Goal: Navigation & Orientation: Find specific page/section

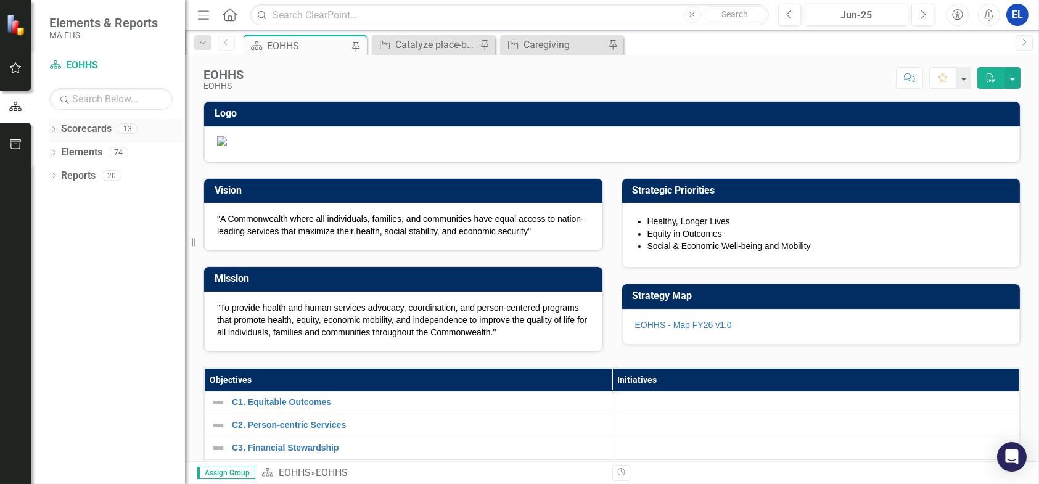
click at [51, 127] on icon "Dropdown" at bounding box center [53, 130] width 9 height 7
click at [68, 153] on link "EOHHS" at bounding box center [126, 153] width 117 height 14
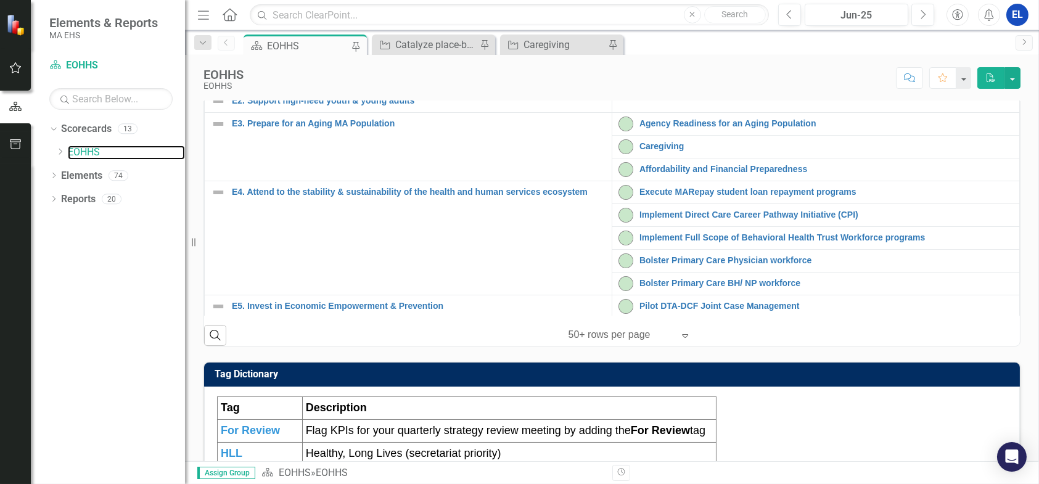
scroll to position [417, 0]
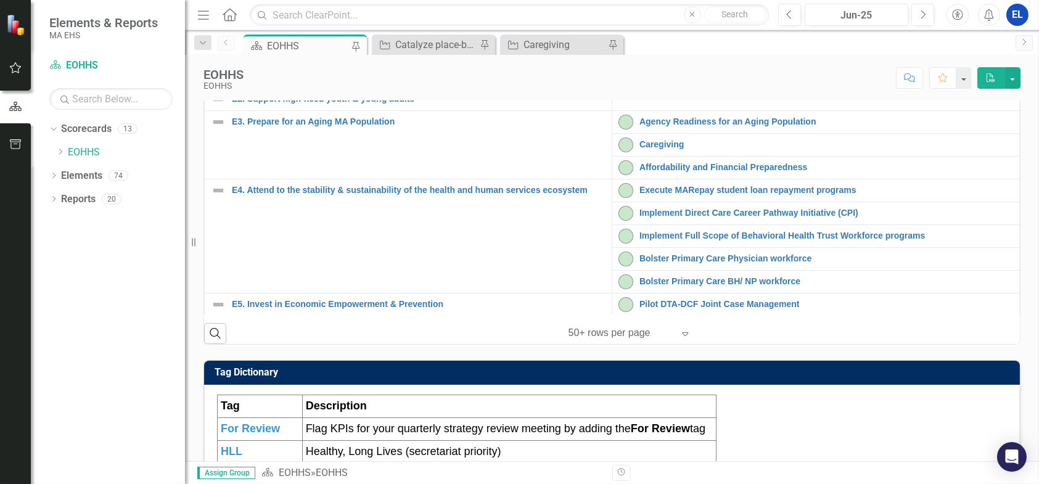
click at [670, 58] on link "Catalyze place-based health equity strategy" at bounding box center [826, 53] width 374 height 9
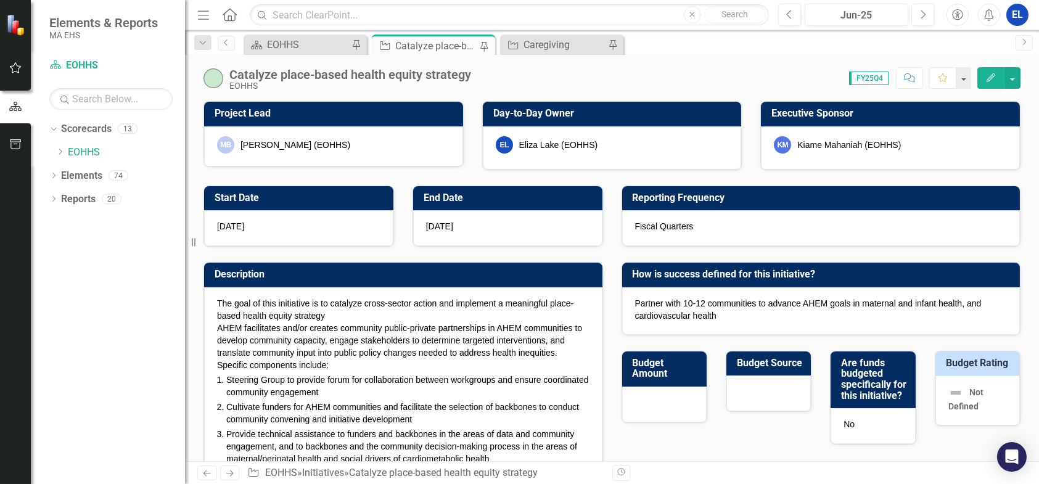
checkbox input "true"
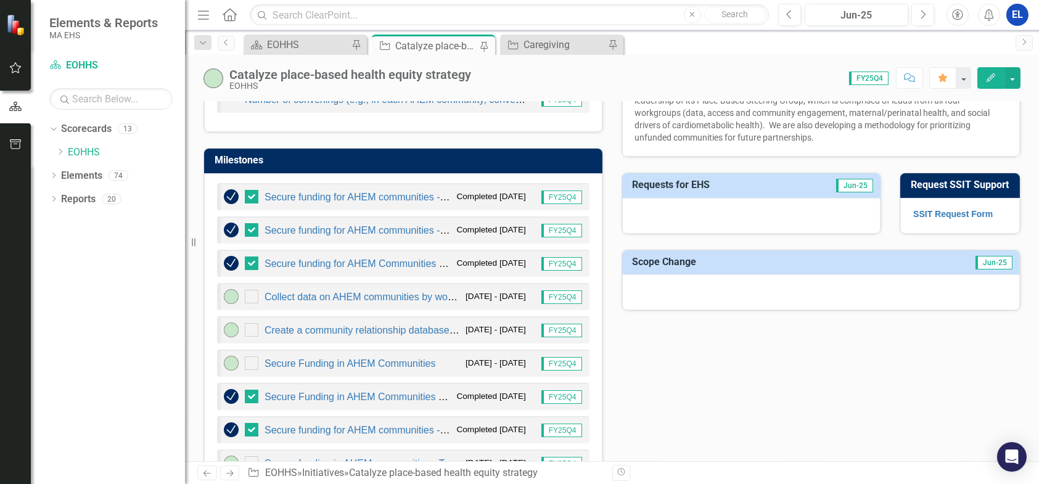
scroll to position [617, 0]
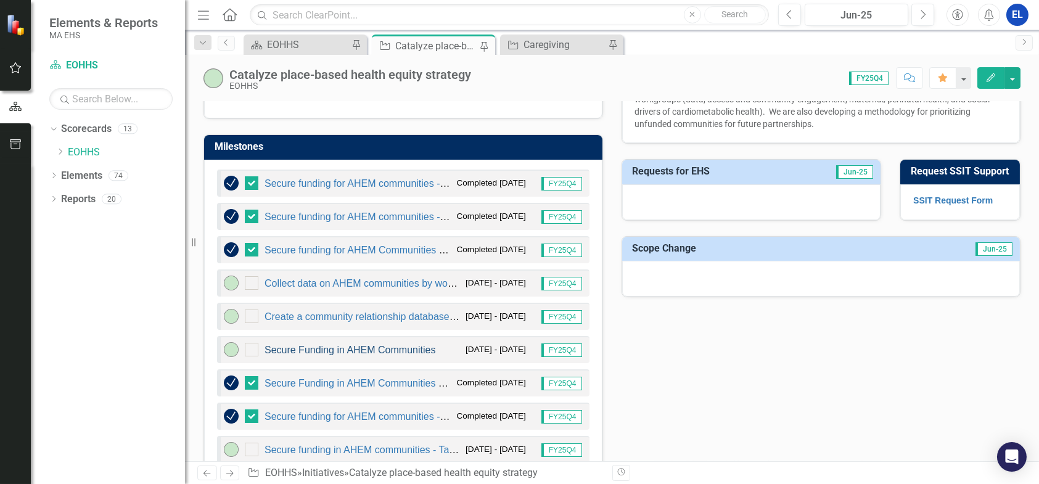
click at [411, 347] on link "Secure Funding in AHEM Communities" at bounding box center [350, 350] width 171 height 10
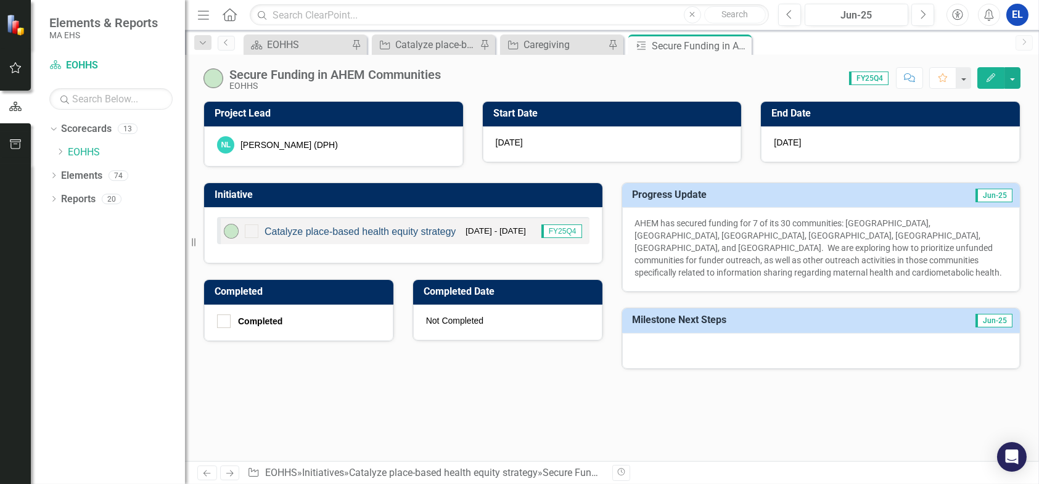
click at [328, 230] on link "Catalyze place-based health equity strategy" at bounding box center [360, 231] width 191 height 10
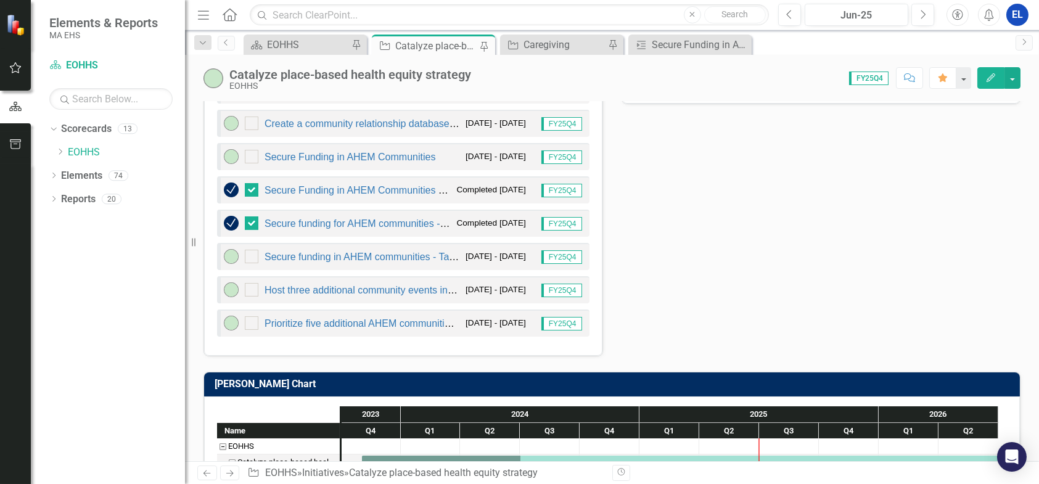
scroll to position [822, 0]
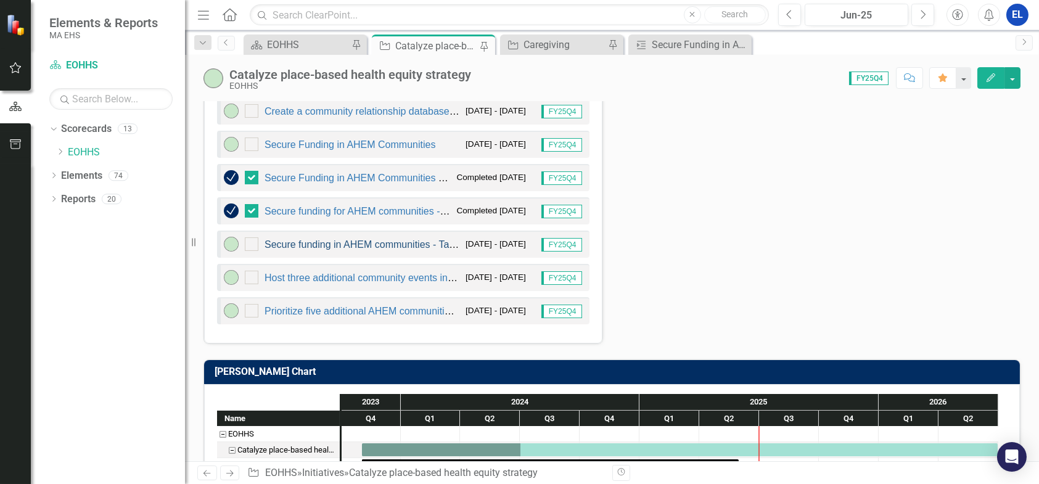
click at [411, 242] on link "Secure funding in AHEM communities - Takeda & Partners in Health" at bounding box center [413, 244] width 297 height 10
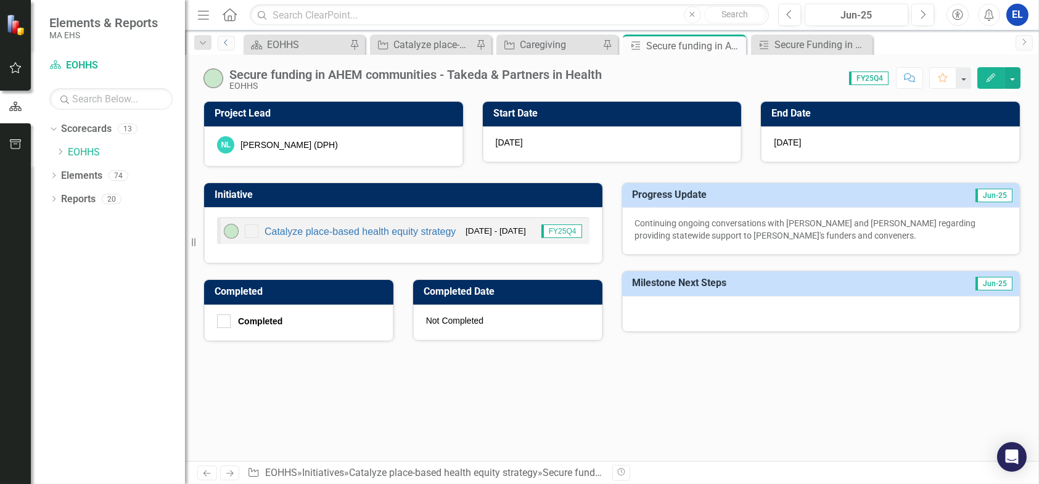
click at [227, 45] on icon "Previous" at bounding box center [226, 42] width 10 height 7
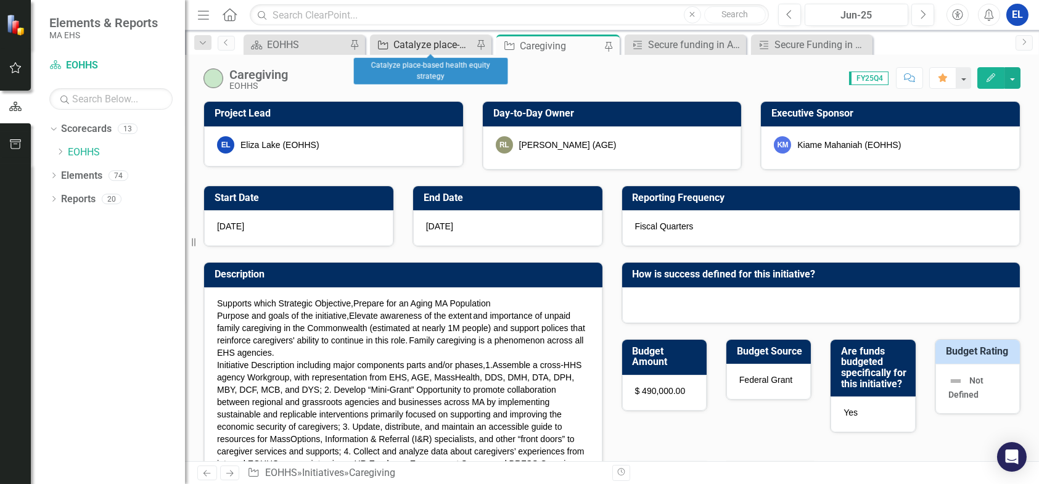
click at [424, 41] on div "Catalyze place-based health equity strategy" at bounding box center [433, 44] width 80 height 15
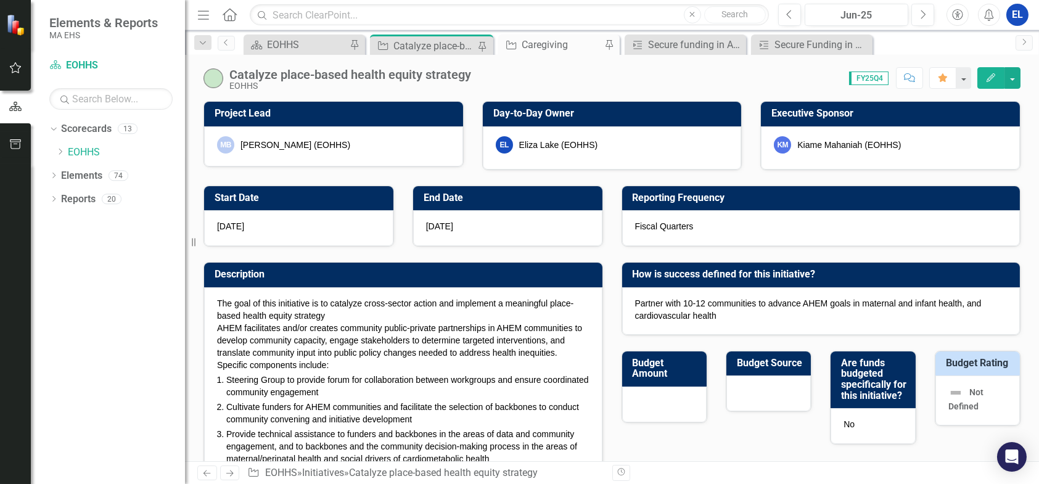
checkbox input "true"
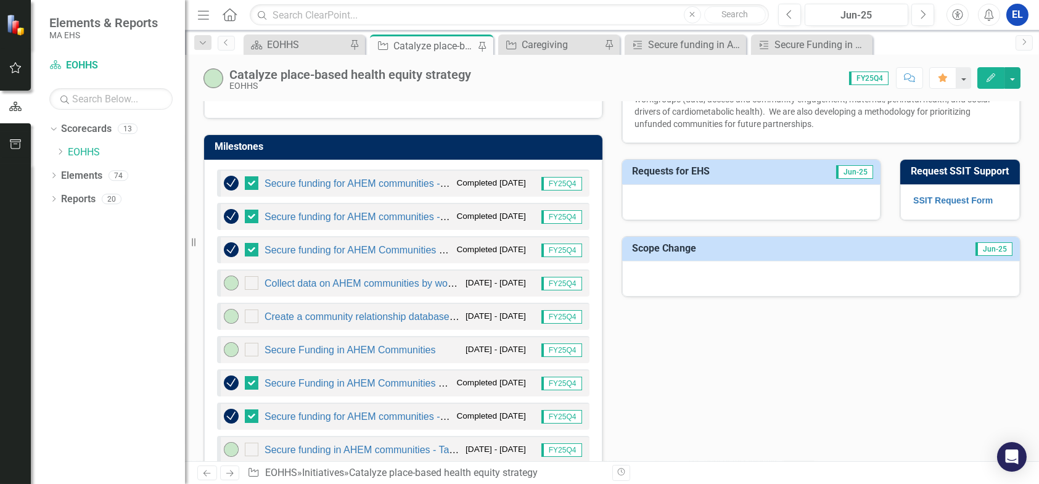
scroll to position [822, 0]
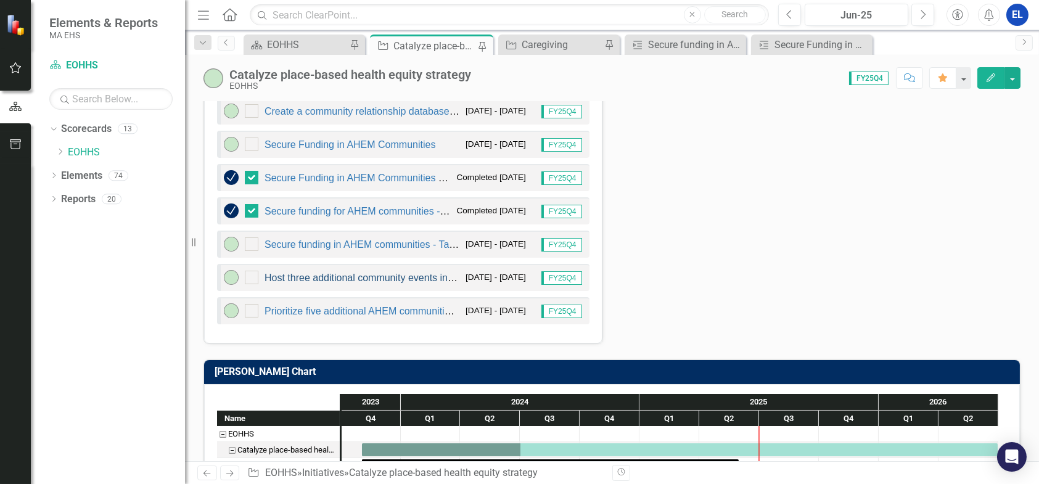
click at [410, 273] on link "Host three additional community events in unfunded AHEM communities." at bounding box center [424, 278] width 319 height 10
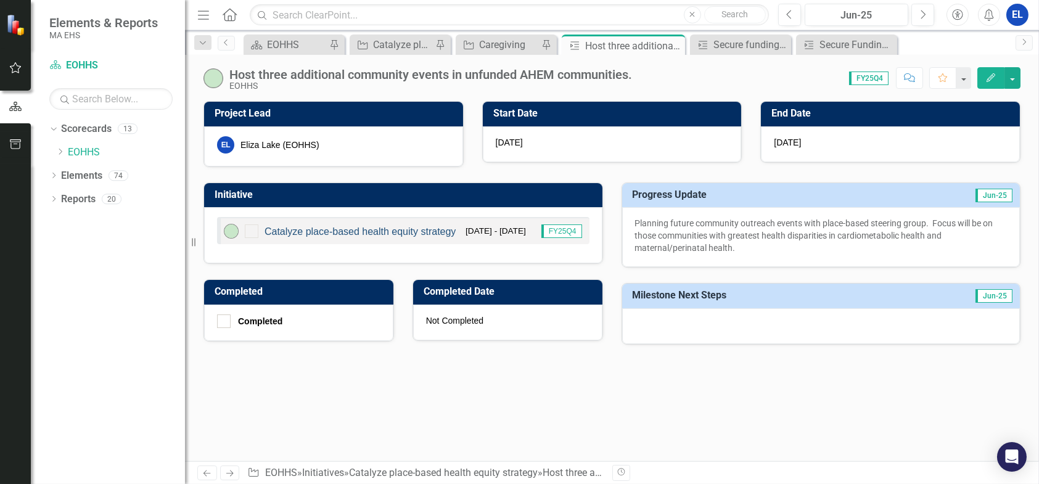
click at [377, 232] on link "Catalyze place-based health equity strategy" at bounding box center [360, 231] width 191 height 10
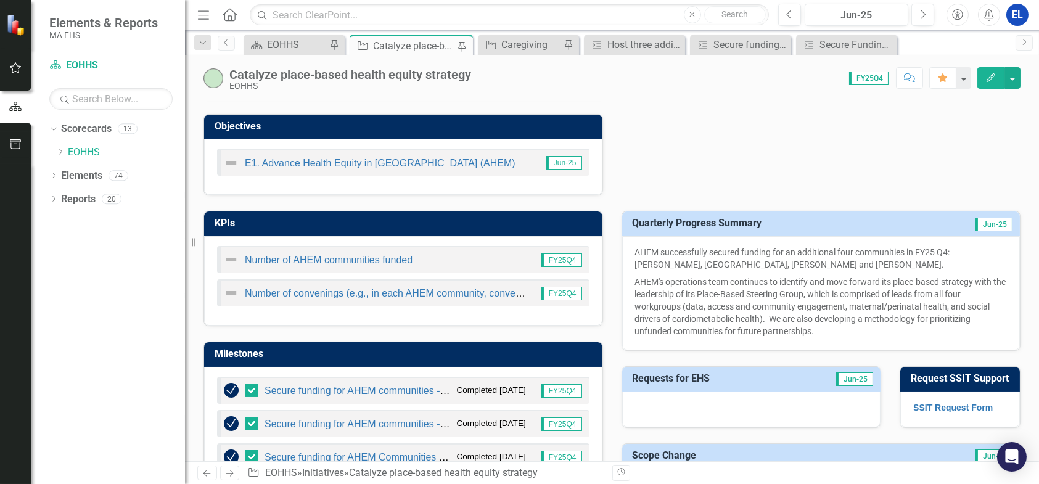
scroll to position [411, 0]
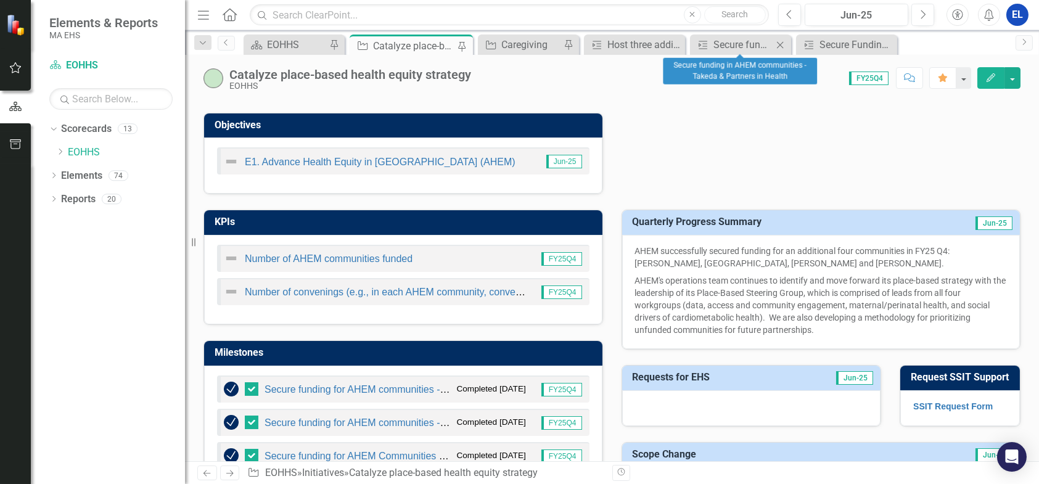
click at [780, 44] on icon at bounding box center [780, 44] width 7 height 7
click at [863, 44] on icon "Close" at bounding box center [861, 45] width 12 height 10
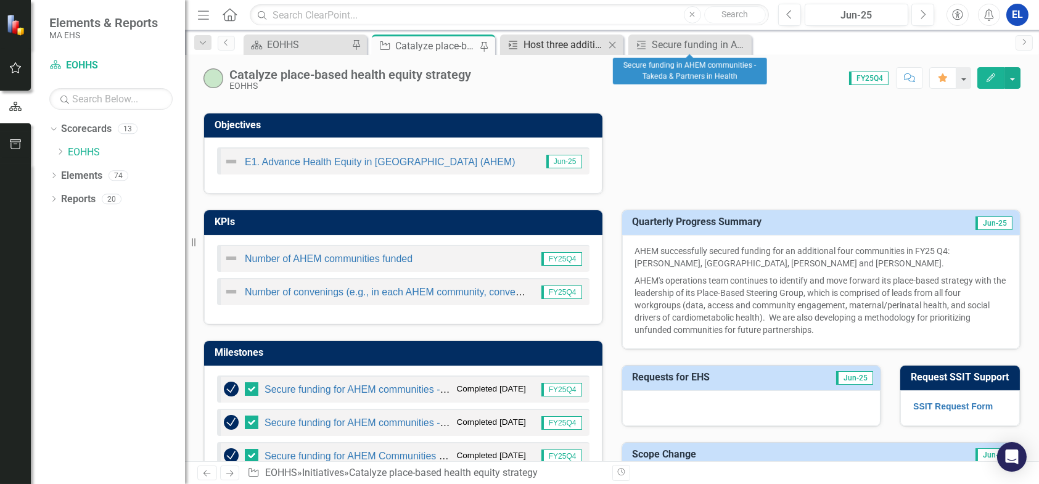
drag, startPoint x: 742, startPoint y: 43, endPoint x: 609, endPoint y: 47, distance: 133.3
click at [0, 0] on icon "Close" at bounding box center [0, 0] width 0 height 0
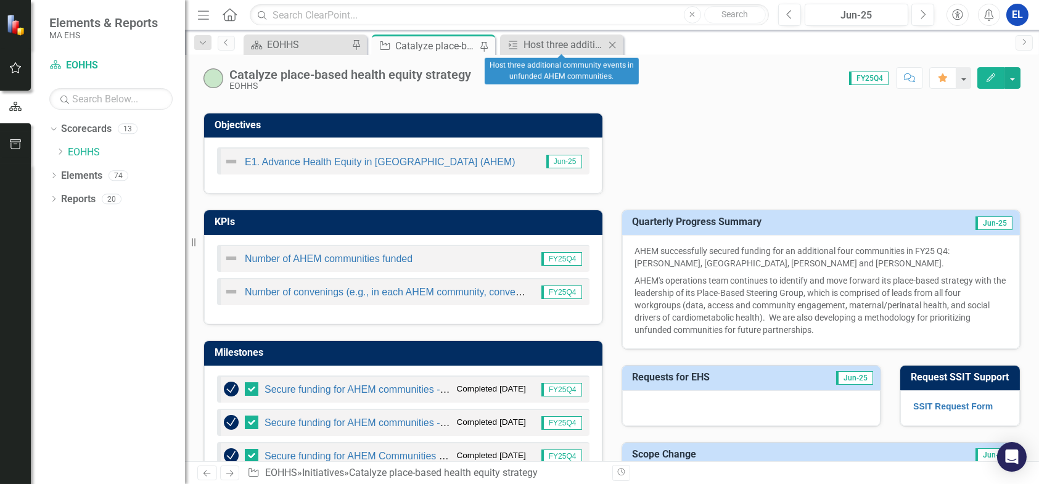
click at [611, 44] on icon "Close" at bounding box center [612, 45] width 12 height 10
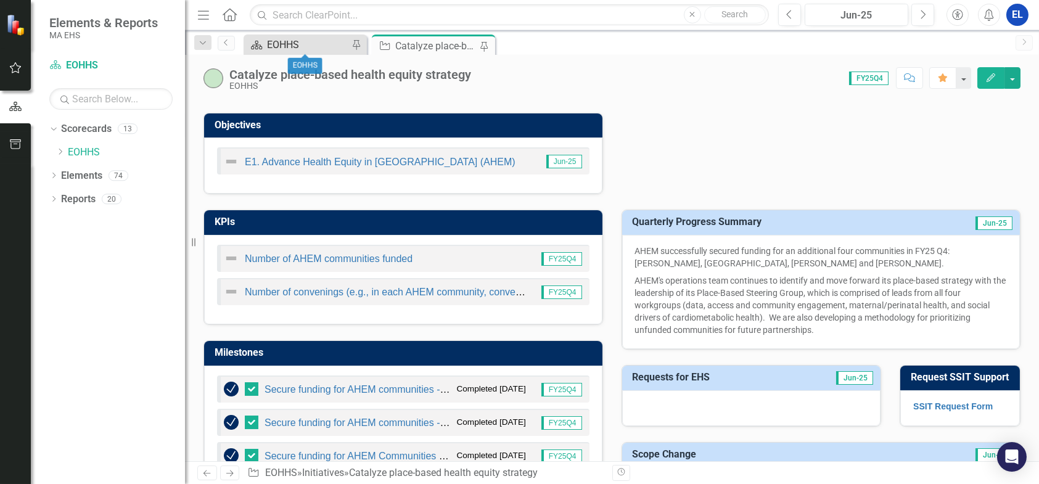
click at [308, 41] on div "EOHHS" at bounding box center [307, 44] width 81 height 15
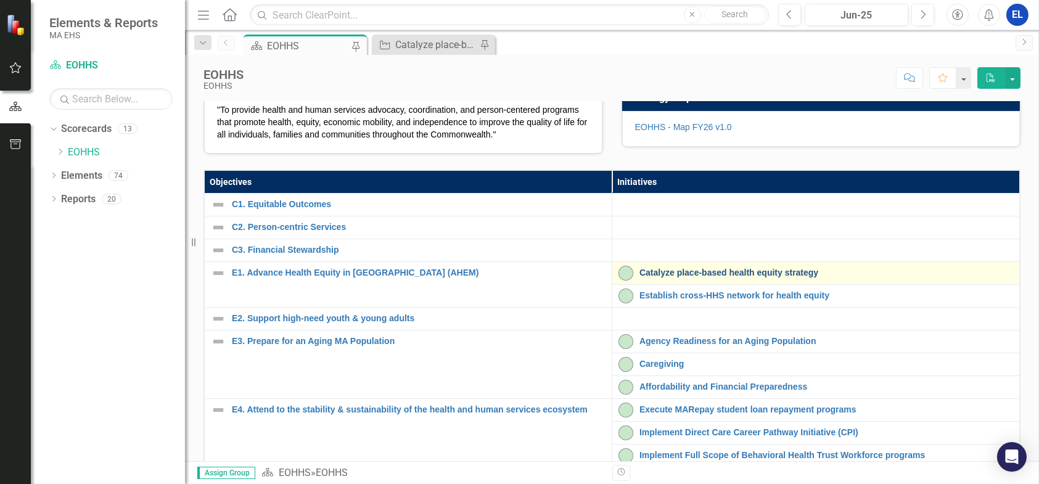
scroll to position [205, 0]
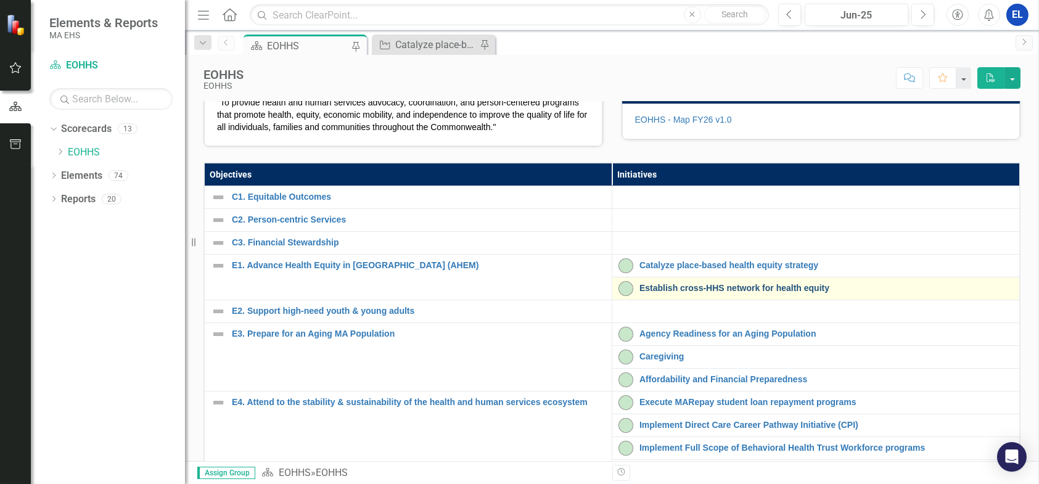
click at [680, 293] on link "Establish cross-HHS network for health equity" at bounding box center [826, 288] width 374 height 9
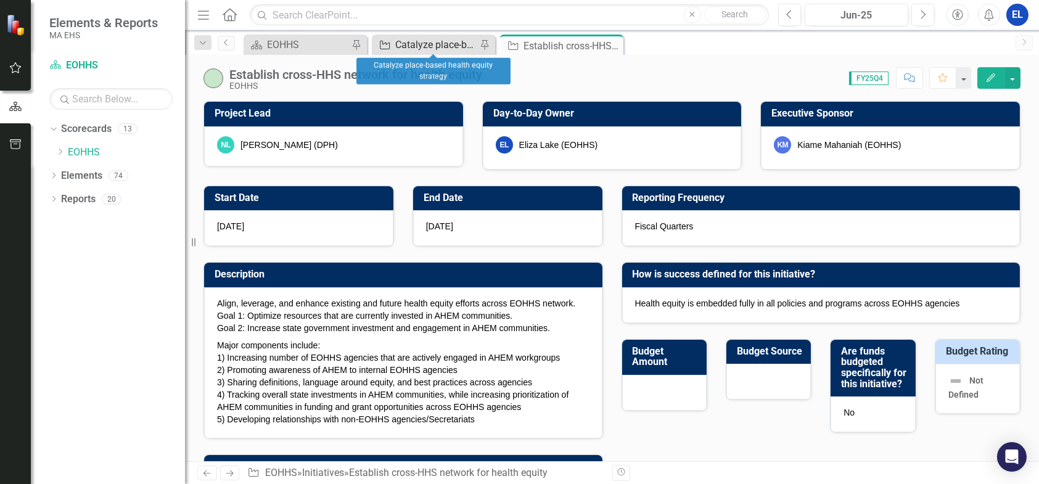
click at [443, 45] on div "Catalyze place-based health equity strategy" at bounding box center [435, 44] width 81 height 15
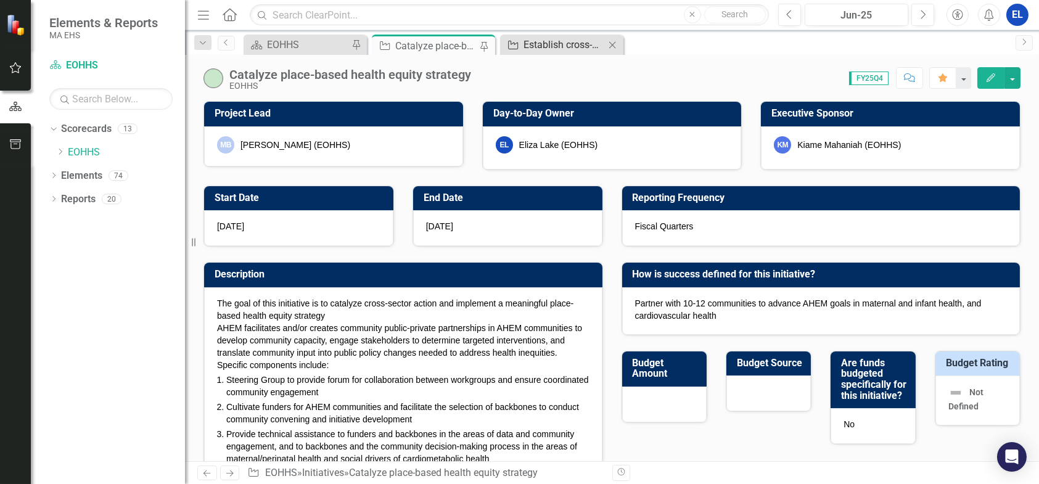
click at [550, 40] on div "Establish cross-HHS network for health equity" at bounding box center [564, 44] width 81 height 15
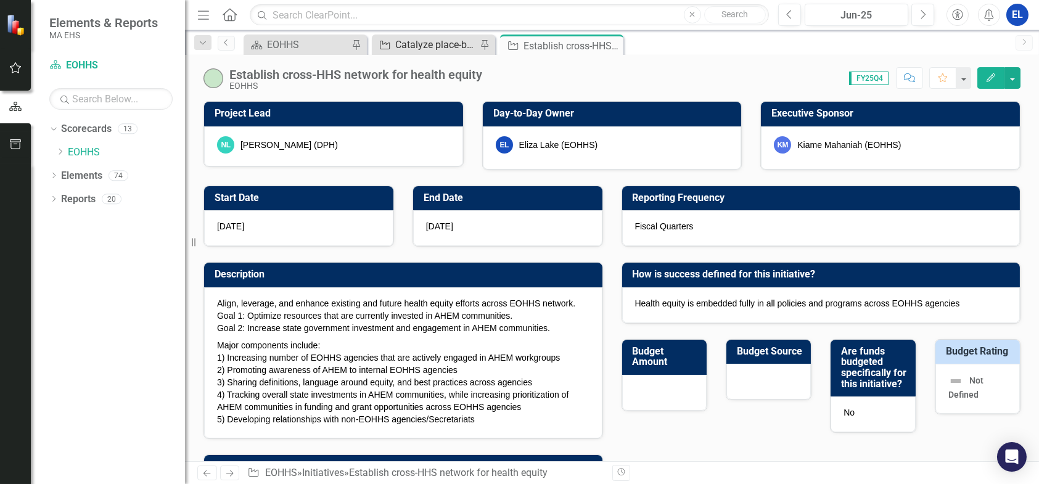
click at [445, 43] on div "Catalyze place-based health equity strategy" at bounding box center [435, 44] width 81 height 15
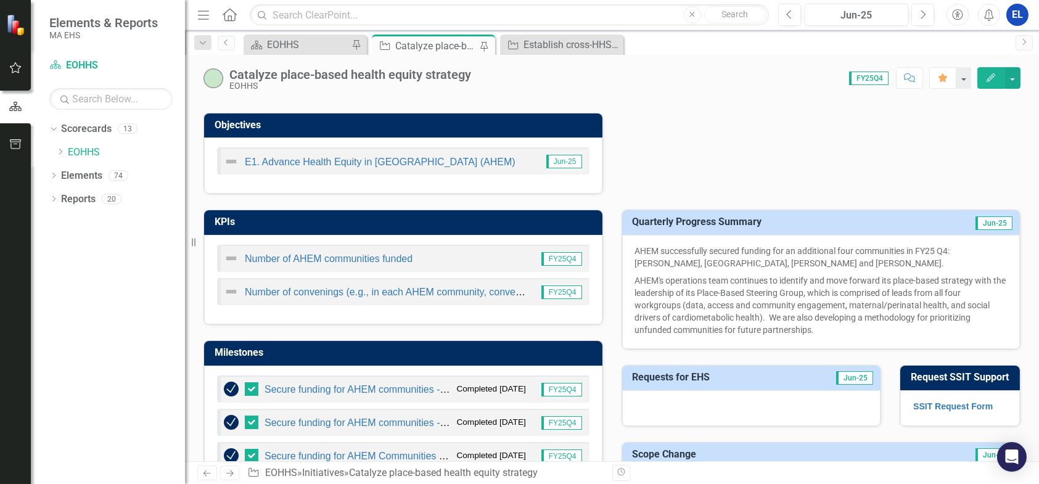
scroll to position [617, 0]
